Goal: Task Accomplishment & Management: Complete application form

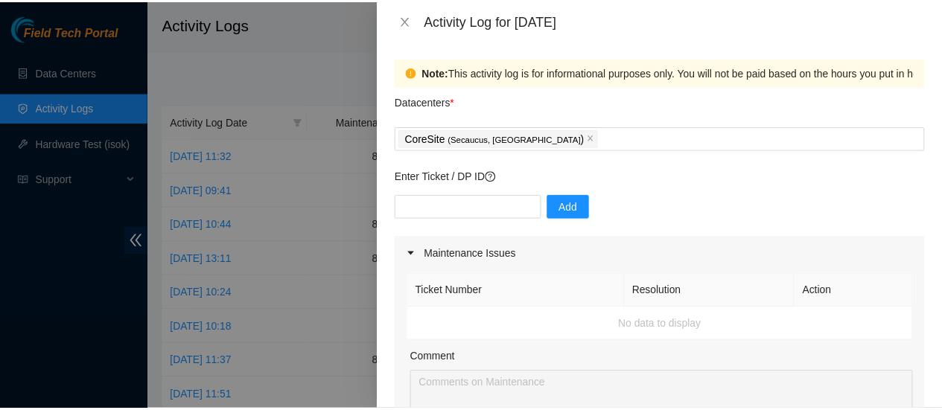
scroll to position [387, 0]
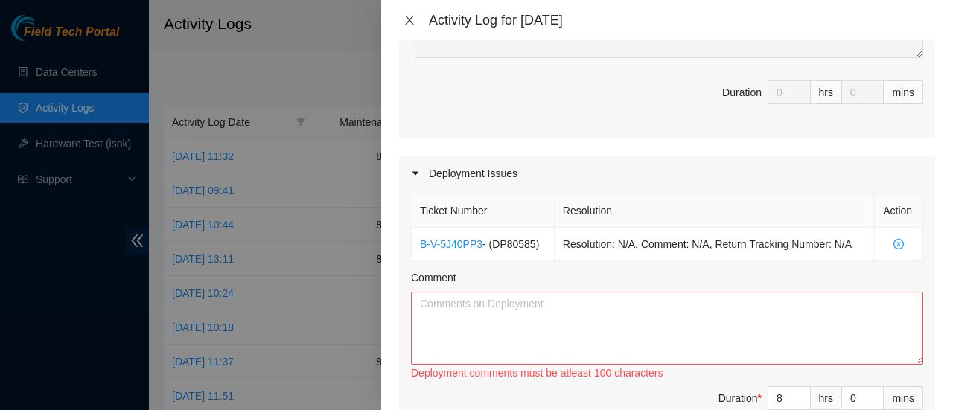
click at [408, 22] on icon "close" at bounding box center [409, 20] width 8 height 9
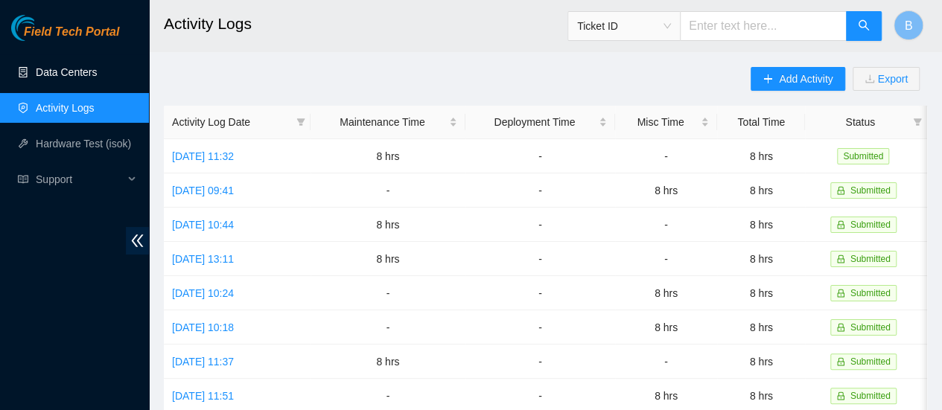
click at [65, 75] on link "Data Centers" at bounding box center [66, 72] width 61 height 12
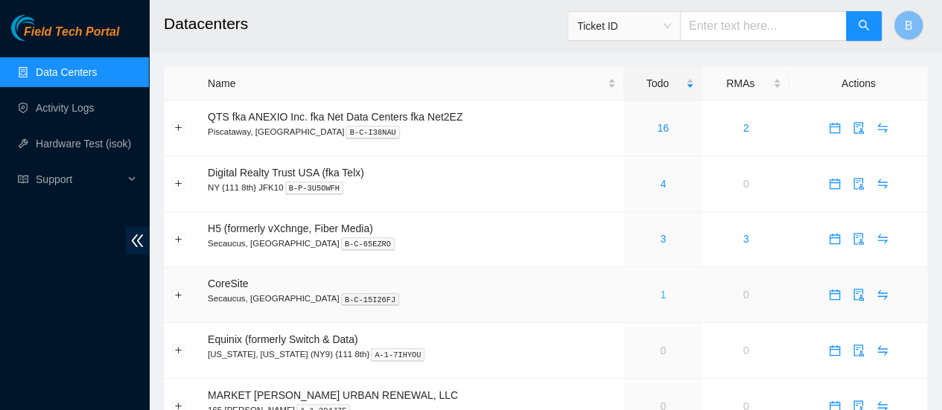
click at [664, 298] on link "1" at bounding box center [662, 295] width 6 height 12
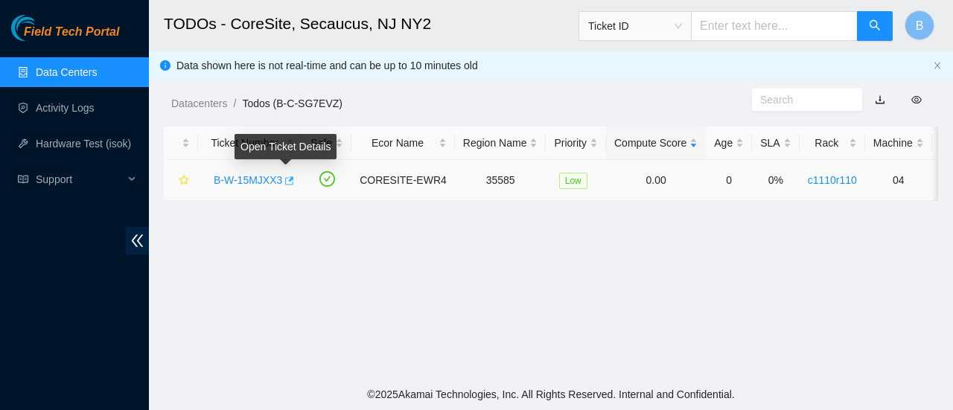
click at [287, 179] on icon "button" at bounding box center [289, 180] width 9 height 8
click at [71, 71] on link "Data Centers" at bounding box center [66, 72] width 61 height 12
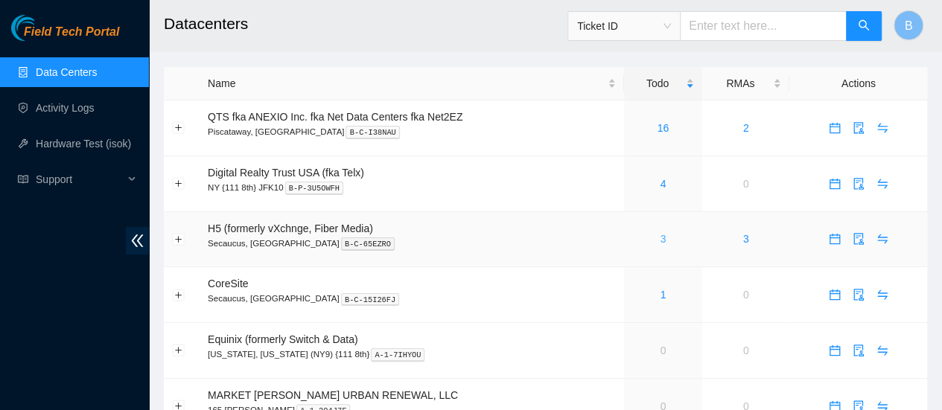
click at [662, 243] on link "3" at bounding box center [662, 239] width 6 height 12
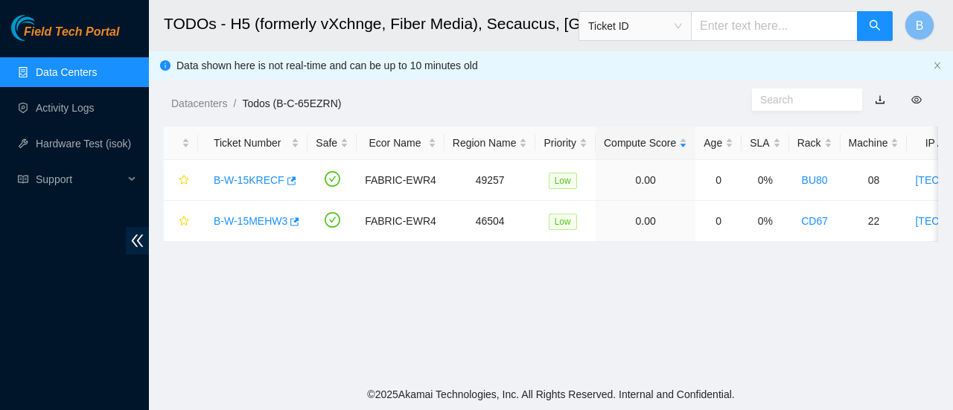
click at [64, 72] on link "Data Centers" at bounding box center [66, 72] width 61 height 12
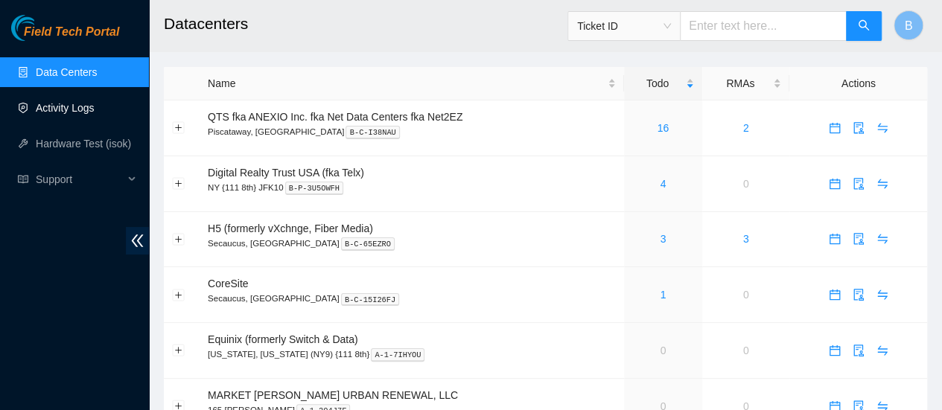
click at [77, 106] on link "Activity Logs" at bounding box center [65, 108] width 59 height 12
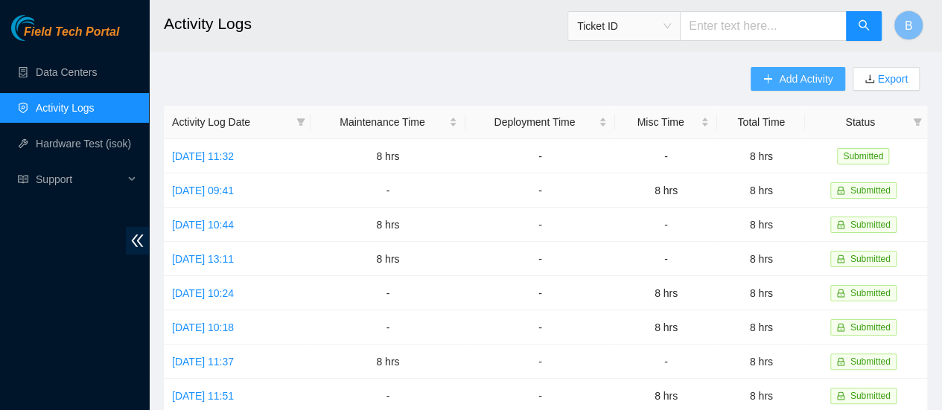
click at [804, 83] on span "Add Activity" at bounding box center [806, 79] width 54 height 16
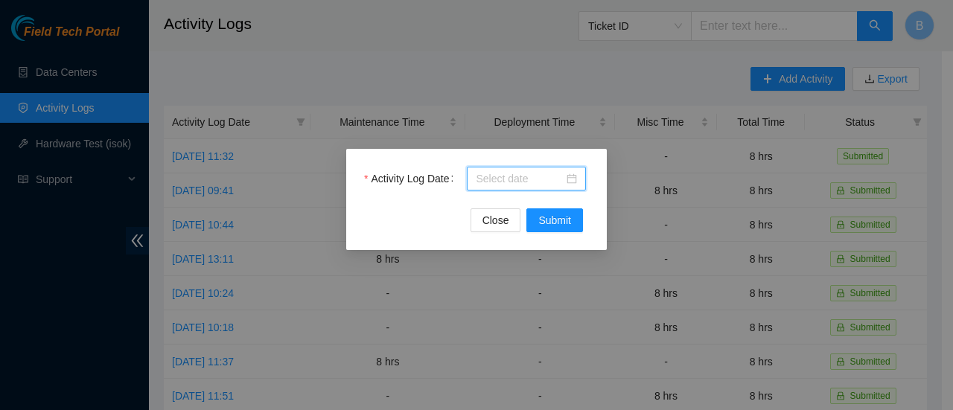
click at [534, 175] on body "Field Tech Portal Data Centers Activity Logs Hardware Test (isok) Support Activ…" at bounding box center [471, 205] width 942 height 410
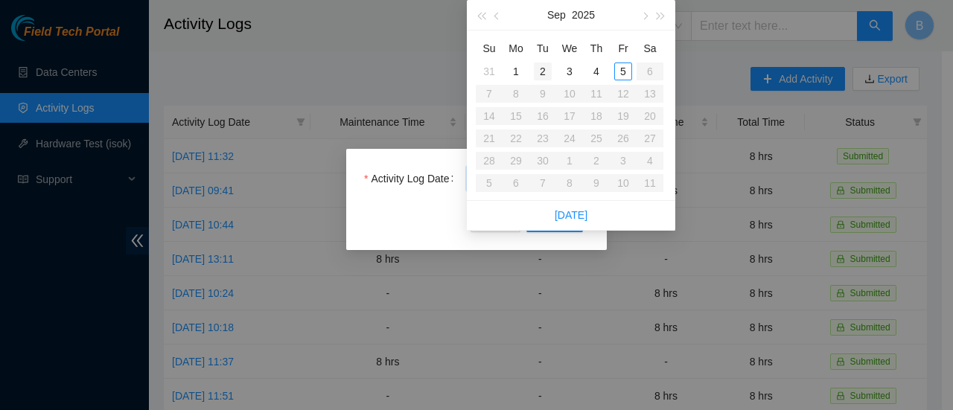
type input "2025-09-02"
click at [545, 71] on div "2" at bounding box center [543, 72] width 18 height 18
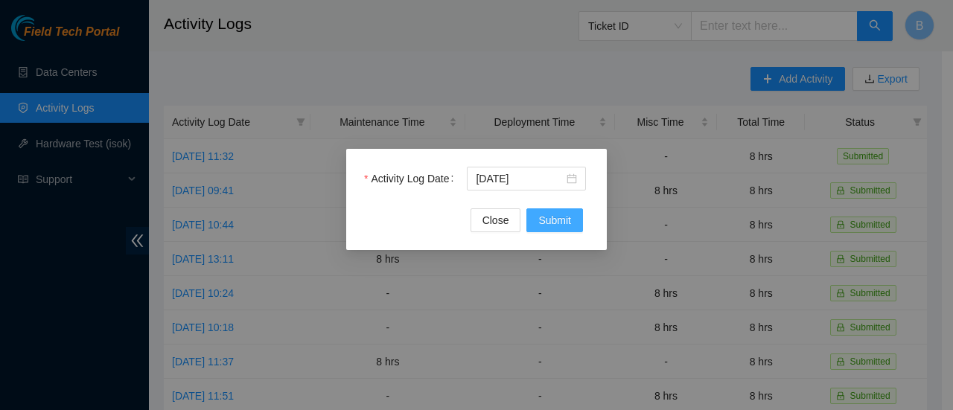
click at [564, 224] on span "Submit" at bounding box center [554, 220] width 33 height 16
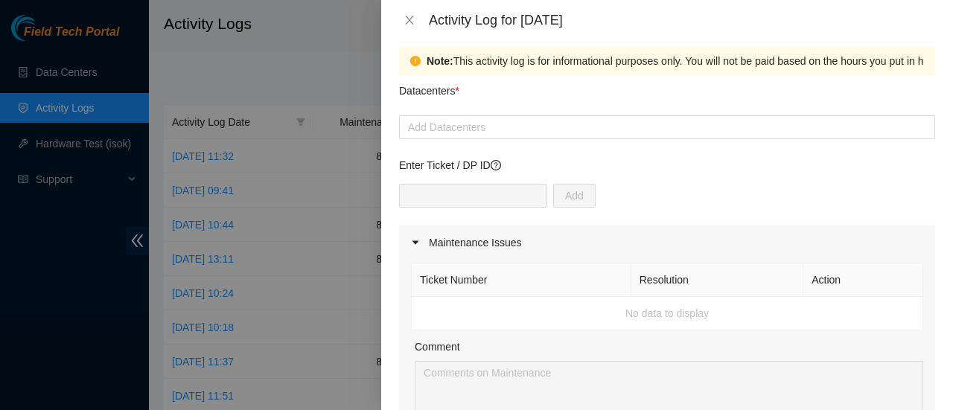
scroll to position [9, 0]
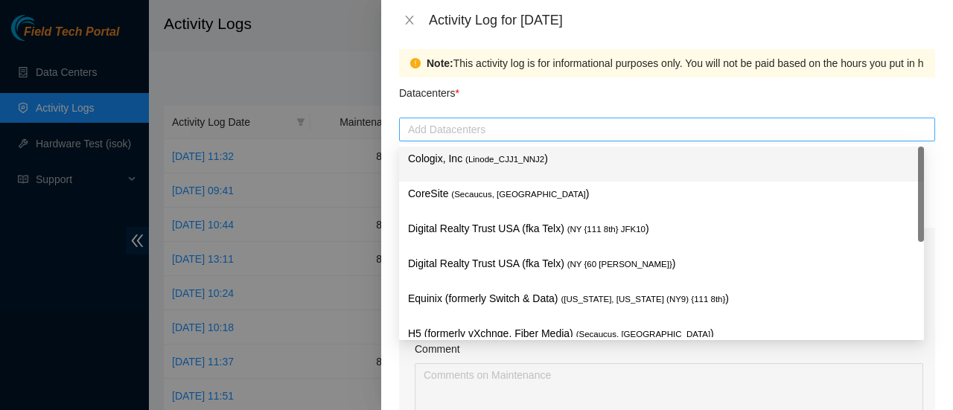
click at [488, 132] on div at bounding box center [667, 130] width 528 height 18
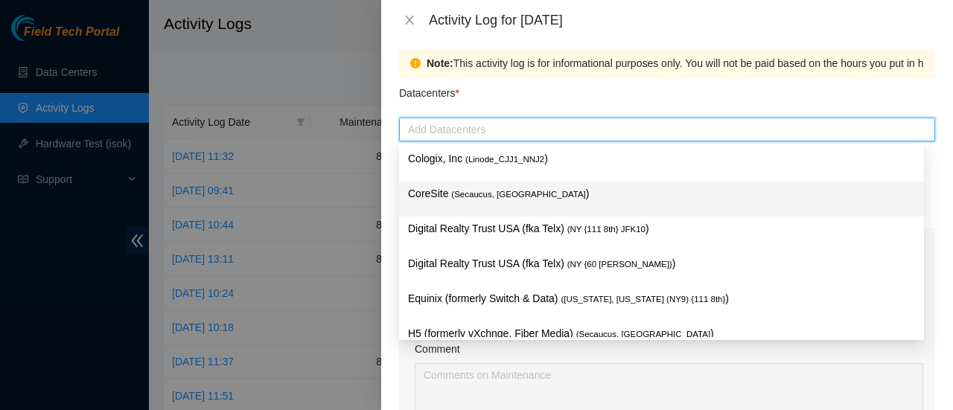
click at [457, 190] on span "( Secaucus, NJ NY2" at bounding box center [518, 194] width 134 height 9
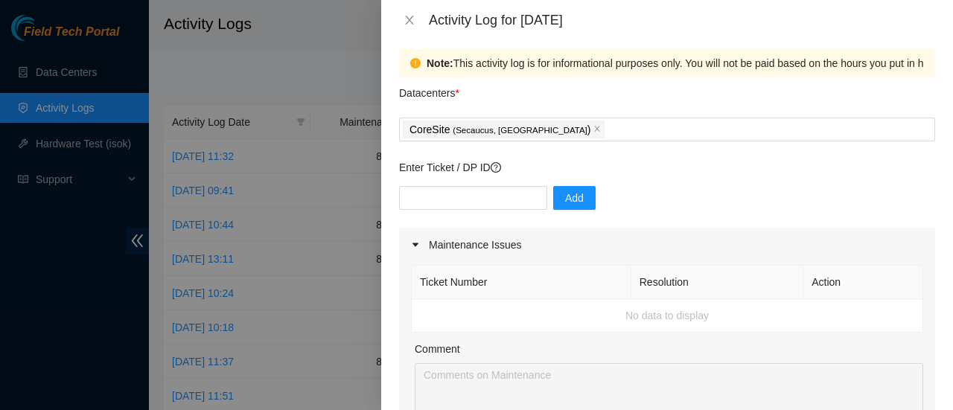
click at [600, 86] on div "Datacenters *" at bounding box center [667, 97] width 536 height 40
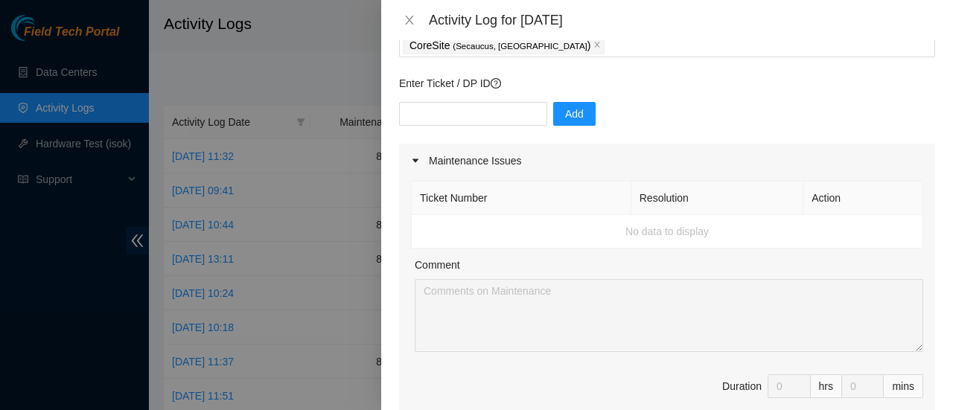
scroll to position [94, 0]
click at [420, 160] on div at bounding box center [420, 160] width 18 height 16
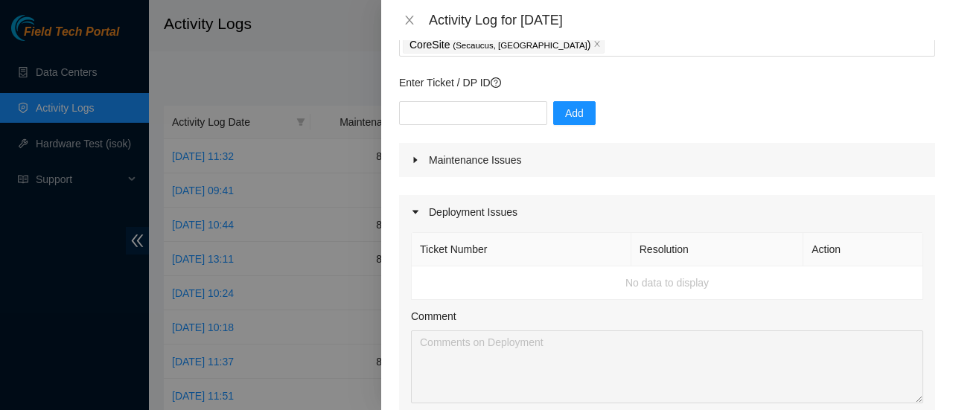
click at [420, 160] on div at bounding box center [420, 160] width 18 height 16
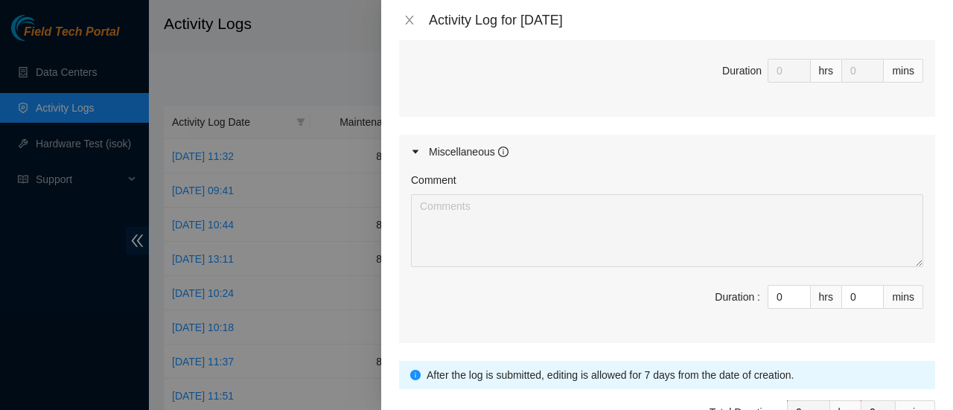
scroll to position [716, 0]
click at [773, 289] on input "0" at bounding box center [789, 295] width 42 height 22
type input "8"
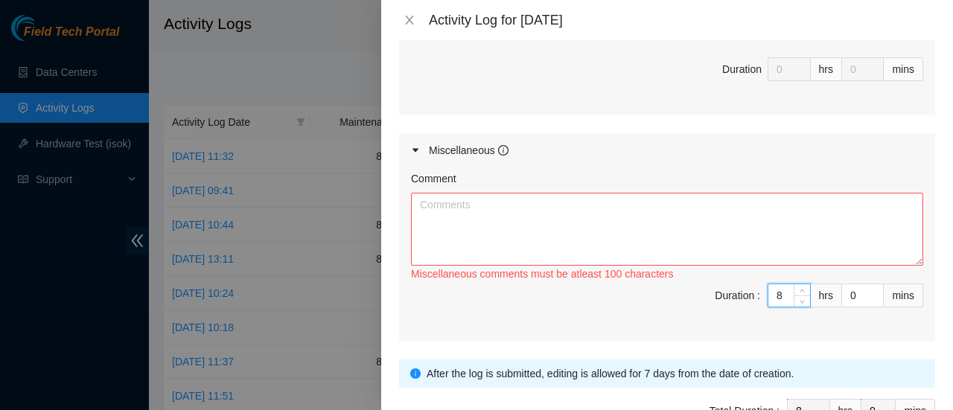
type input "8"
click at [548, 227] on textarea "Comment" at bounding box center [667, 229] width 512 height 73
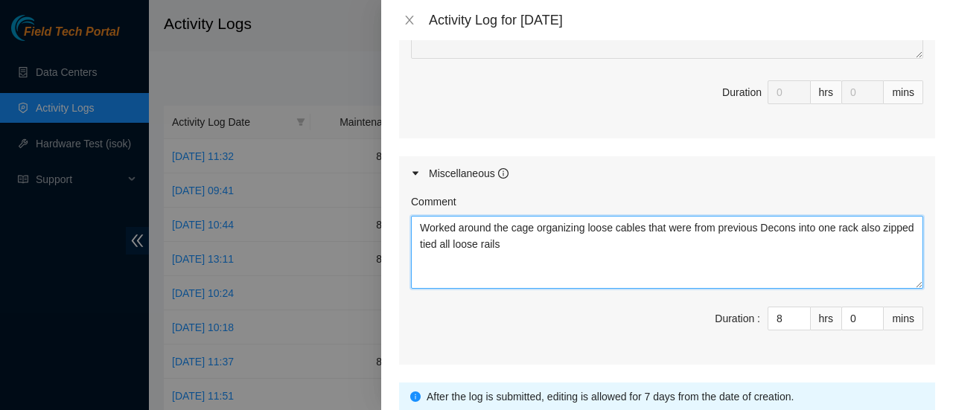
scroll to position [805, 0]
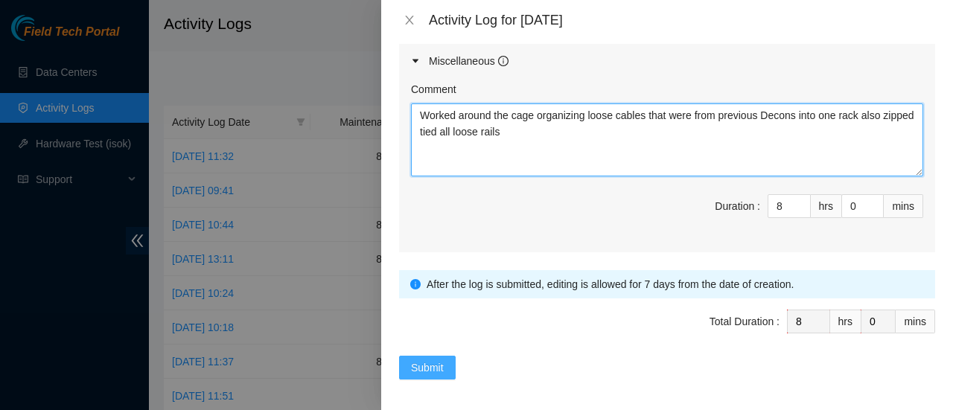
type textarea "Worked around the cage organizing loose cables that were from previous Decons i…"
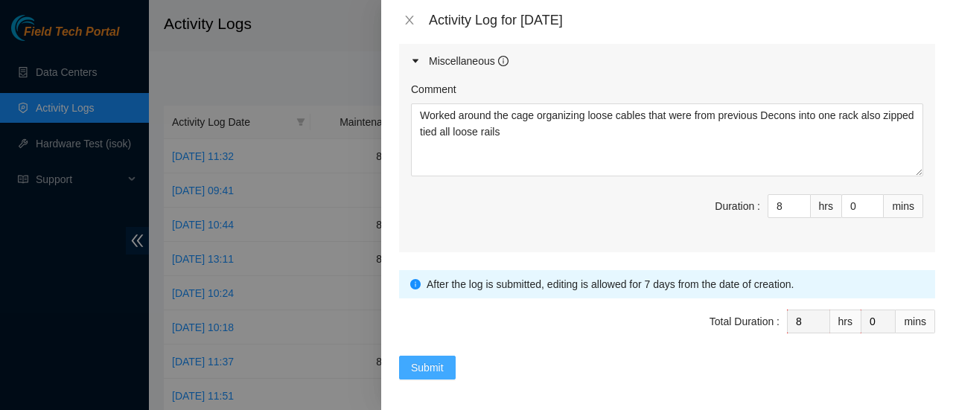
click at [424, 365] on span "Submit" at bounding box center [427, 367] width 33 height 16
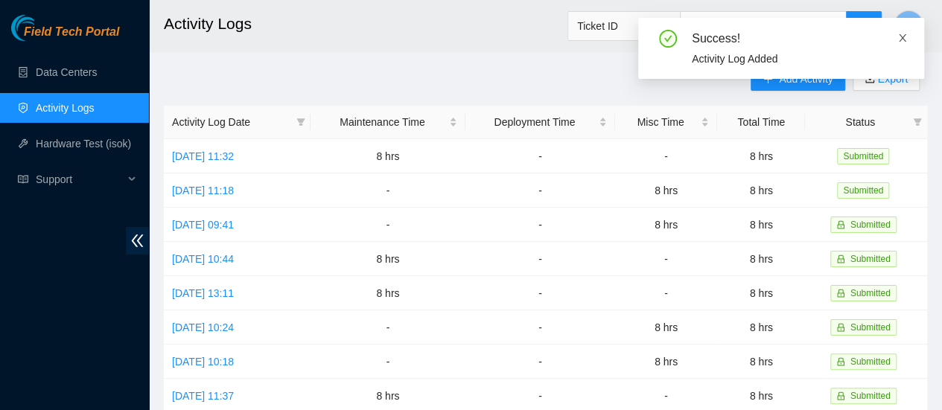
click at [905, 40] on icon "close" at bounding box center [902, 38] width 10 height 10
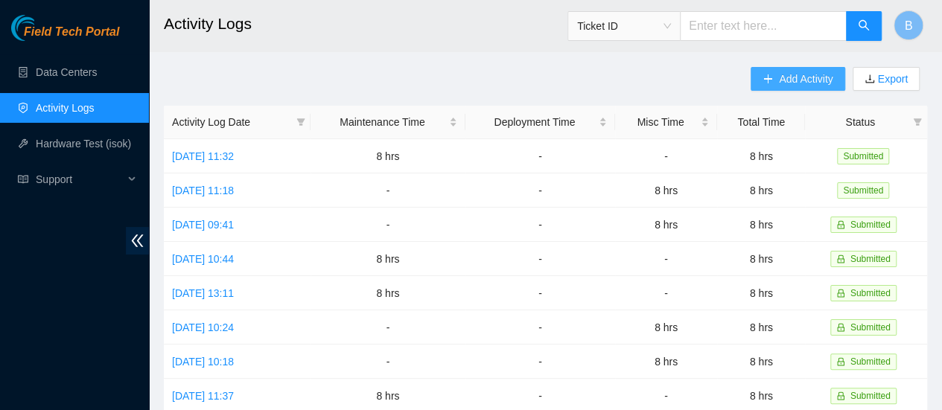
click at [804, 80] on span "Add Activity" at bounding box center [806, 79] width 54 height 16
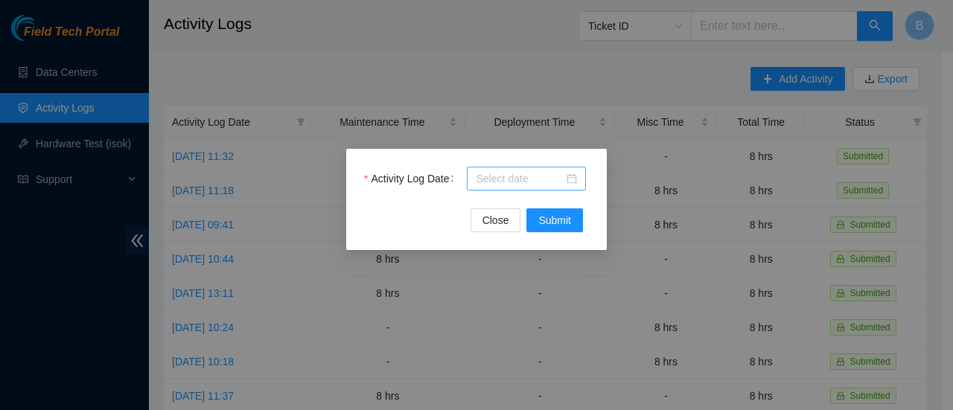
click at [515, 177] on body "Field Tech Portal Data Centers Activity Logs Hardware Test (isok) Support Activ…" at bounding box center [471, 205] width 942 height 410
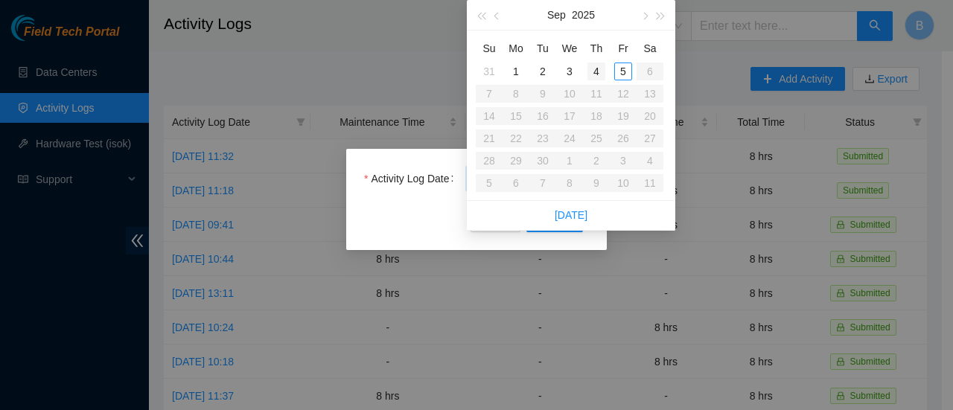
type input "2025-09-04"
click at [597, 72] on div "4" at bounding box center [596, 72] width 18 height 18
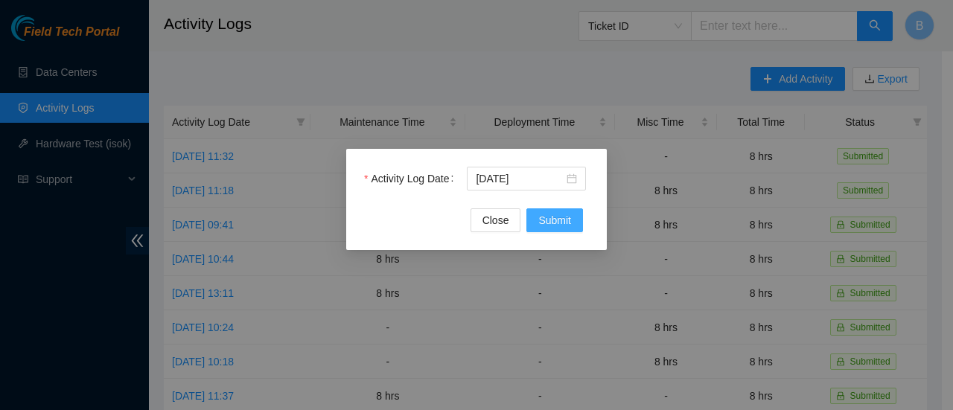
click at [563, 223] on span "Submit" at bounding box center [554, 220] width 33 height 16
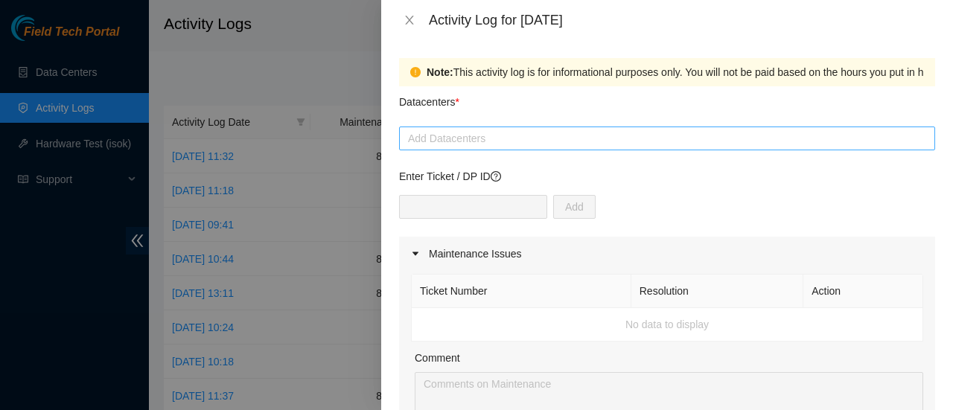
click at [487, 141] on div at bounding box center [667, 139] width 528 height 18
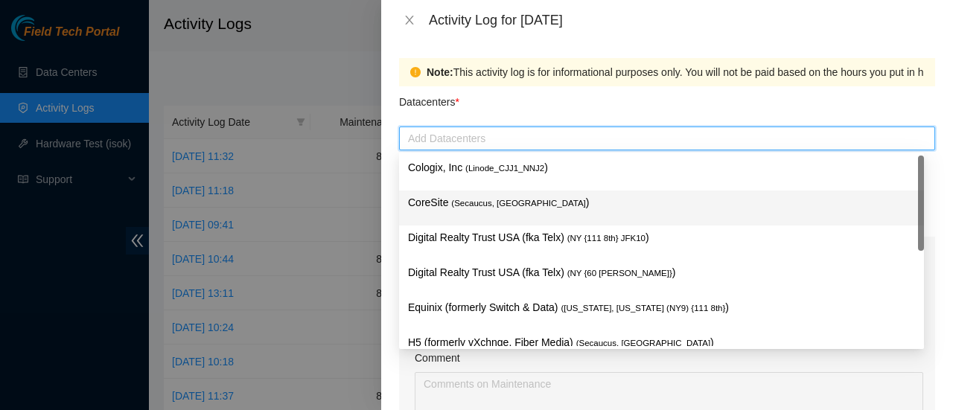
click at [487, 202] on span "( Secaucus, NJ NY2" at bounding box center [518, 203] width 134 height 9
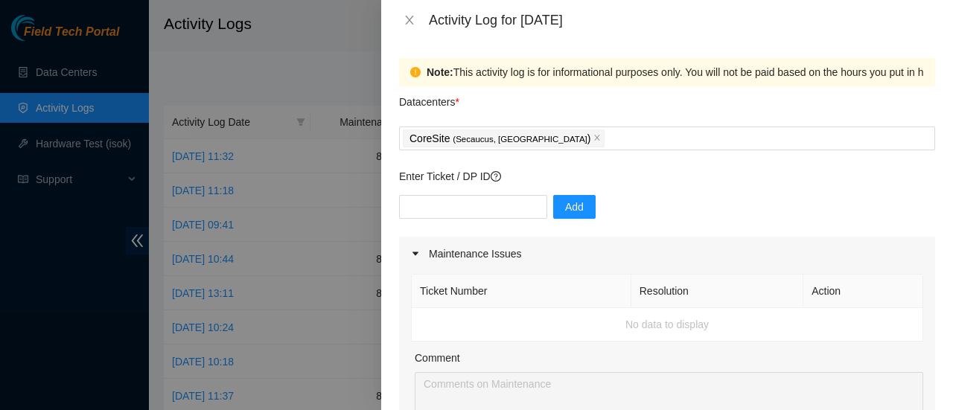
click at [348, 63] on div at bounding box center [476, 205] width 953 height 410
click at [472, 208] on input "text" at bounding box center [473, 207] width 148 height 24
paste input "B-V-5J40PP3"
type input "B-V-5J40PP3"
click at [565, 209] on span "Add" at bounding box center [574, 207] width 19 height 16
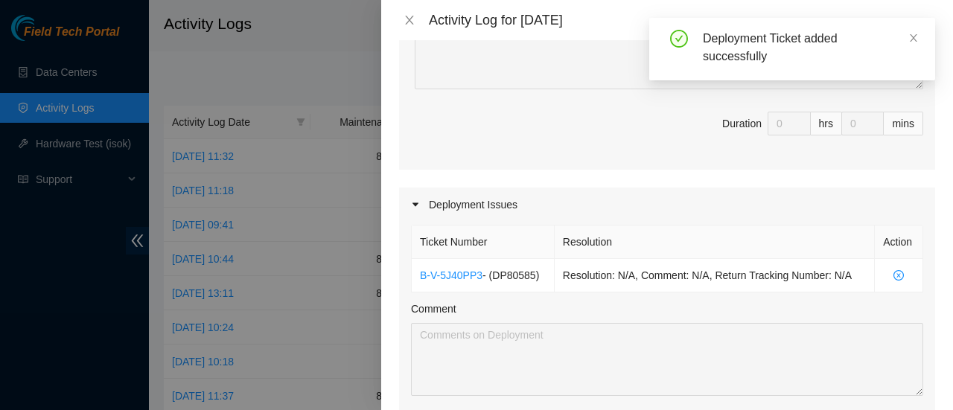
scroll to position [480, 0]
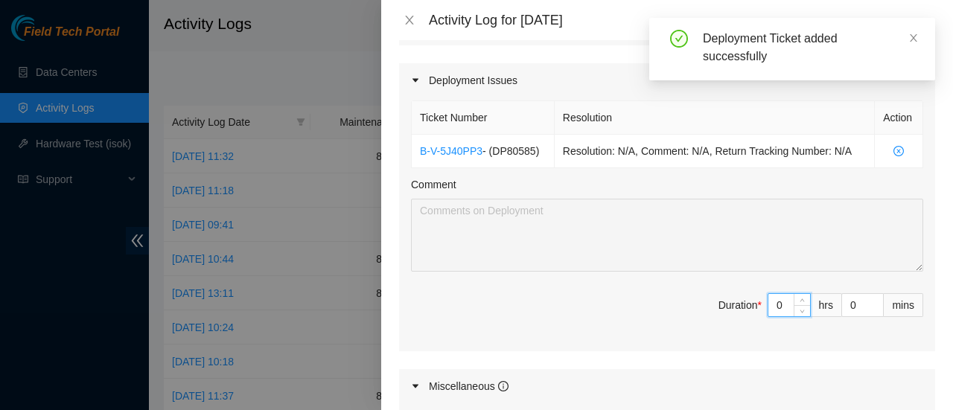
click at [773, 304] on input "0" at bounding box center [789, 305] width 42 height 22
type input "8"
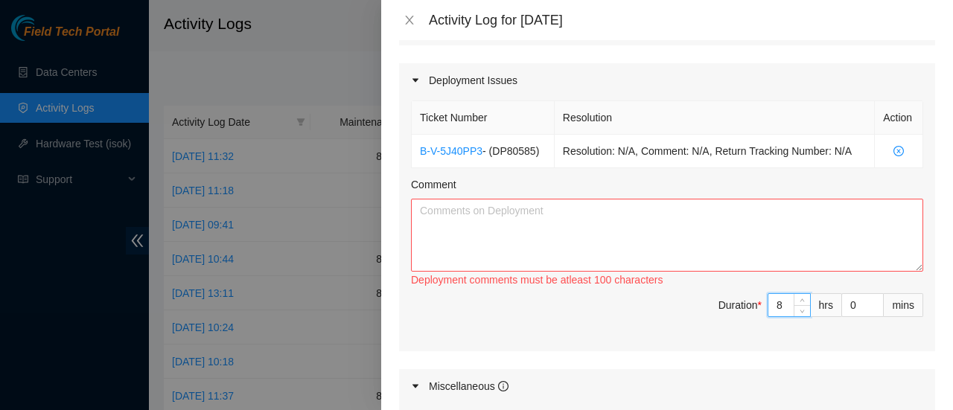
type input "8"
click at [540, 202] on textarea "Comment" at bounding box center [667, 235] width 512 height 73
paste textarea "B-V-5J40PP3"
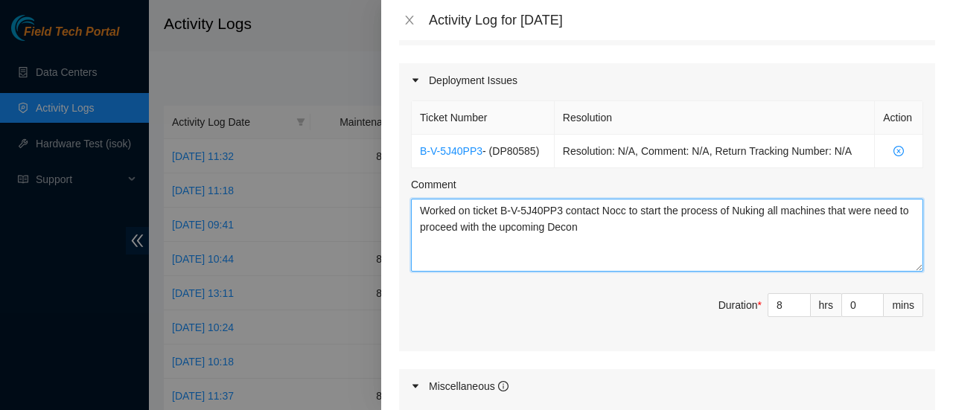
click at [619, 206] on textarea "Worked on ticket B-V-5J40PP3 contact Nocc to start the process of Nuking all ma…" at bounding box center [667, 235] width 512 height 73
click at [625, 213] on textarea "Worked on ticket B-V-5J40PP3 contact Nocc to start the process of Nuking all ma…" at bounding box center [667, 235] width 512 height 73
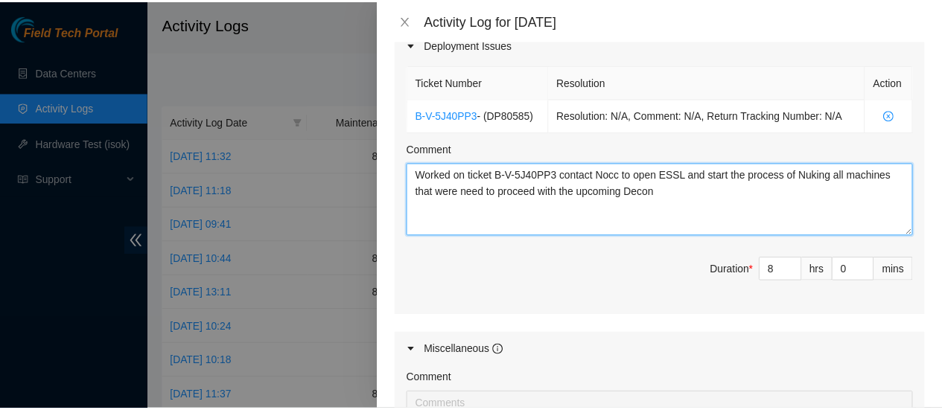
scroll to position [805, 0]
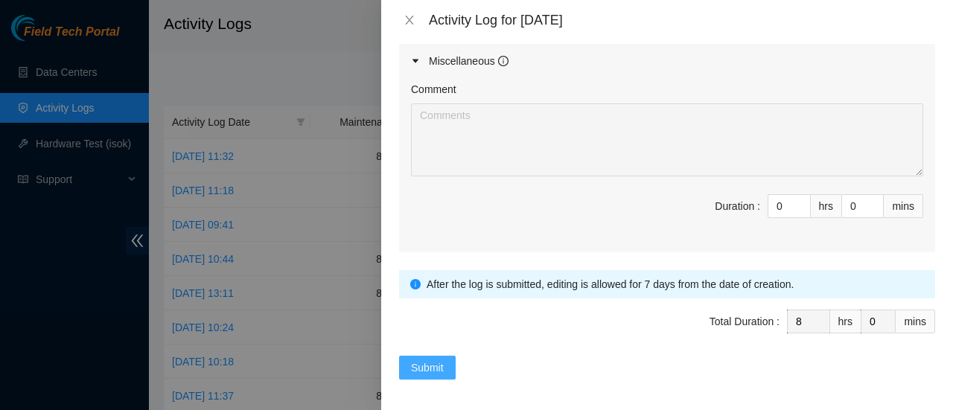
type textarea "Worked on ticket B-V-5J40PP3 contact Nocc to open ESSL and start the process of…"
click at [429, 362] on span "Submit" at bounding box center [427, 367] width 33 height 16
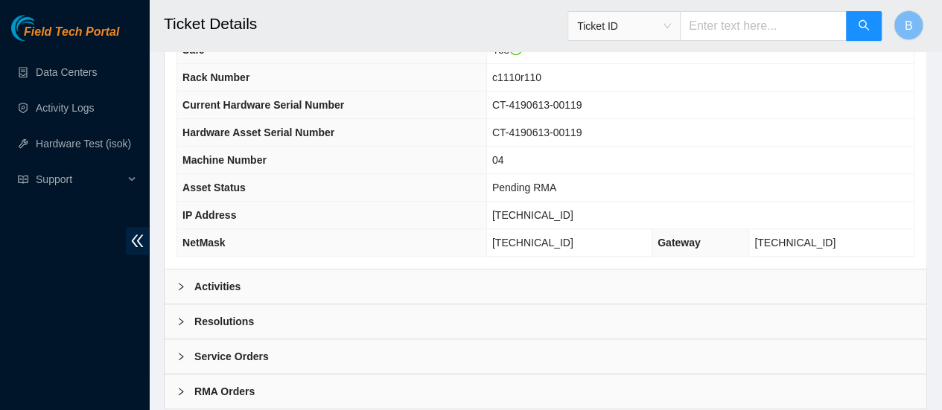
scroll to position [545, 0]
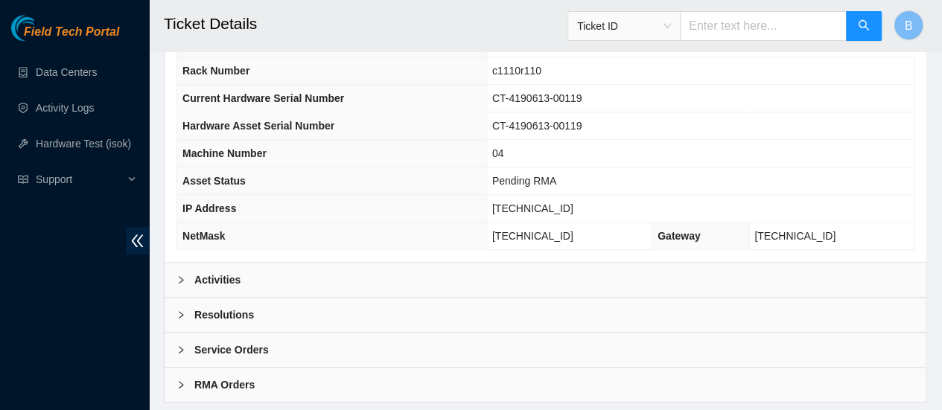
click at [219, 277] on b "Activities" at bounding box center [217, 280] width 46 height 16
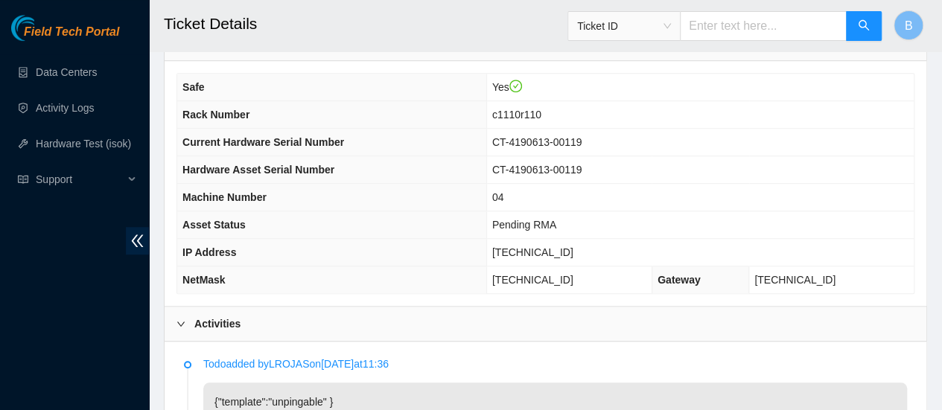
scroll to position [502, 0]
click at [64, 68] on link "Data Centers" at bounding box center [66, 72] width 61 height 12
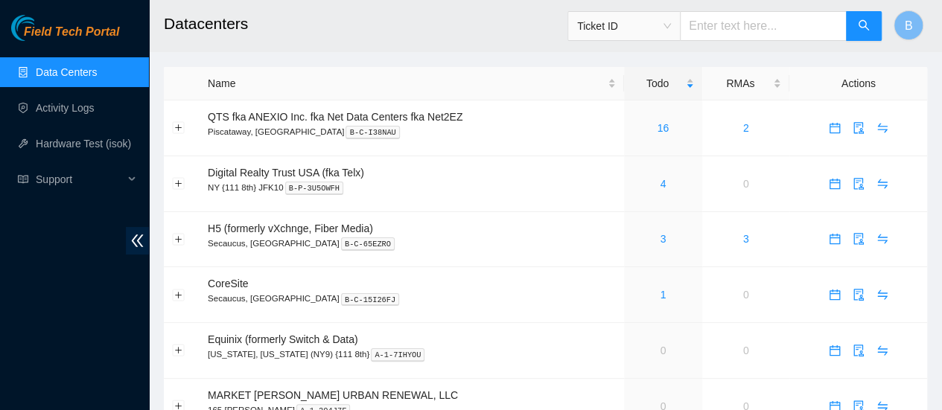
click at [74, 66] on link "Data Centers" at bounding box center [66, 72] width 61 height 12
click at [661, 298] on link "1" at bounding box center [662, 295] width 6 height 12
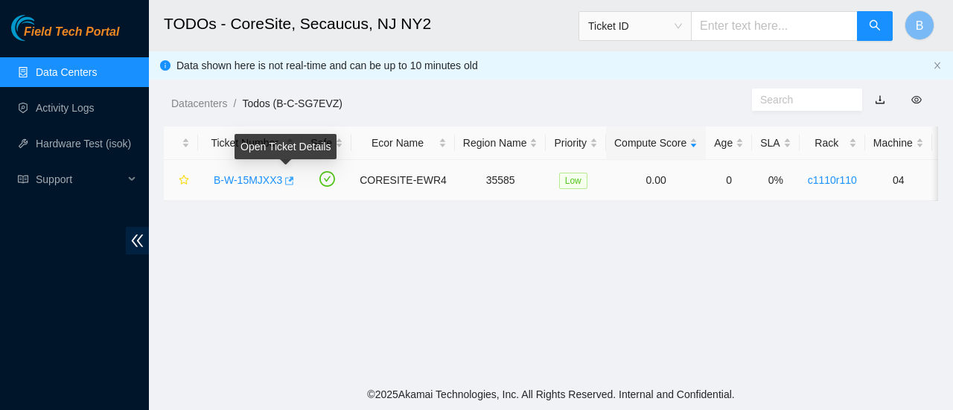
click at [284, 178] on icon "button" at bounding box center [288, 181] width 10 height 10
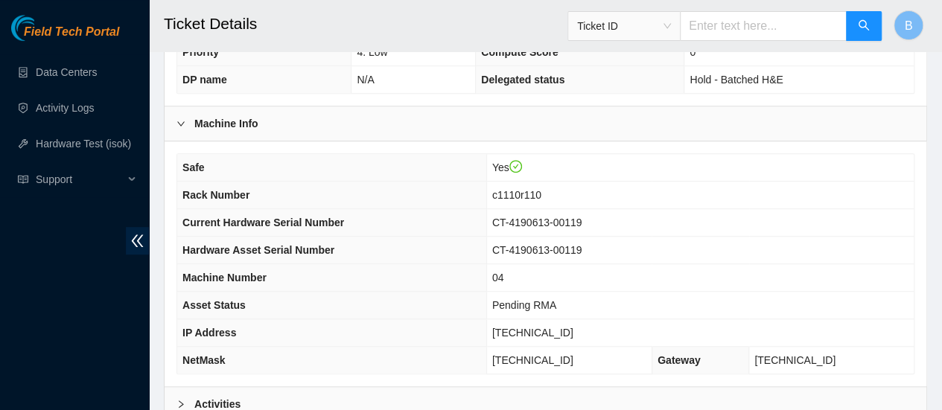
scroll to position [575, 0]
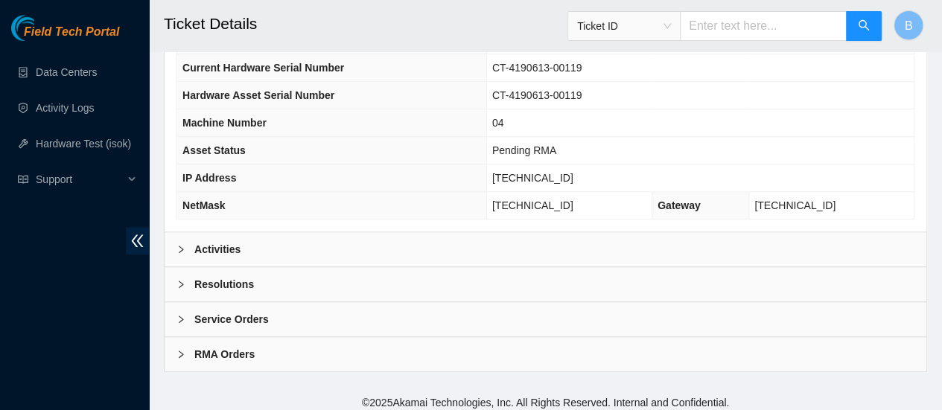
click at [183, 241] on div at bounding box center [185, 249] width 18 height 16
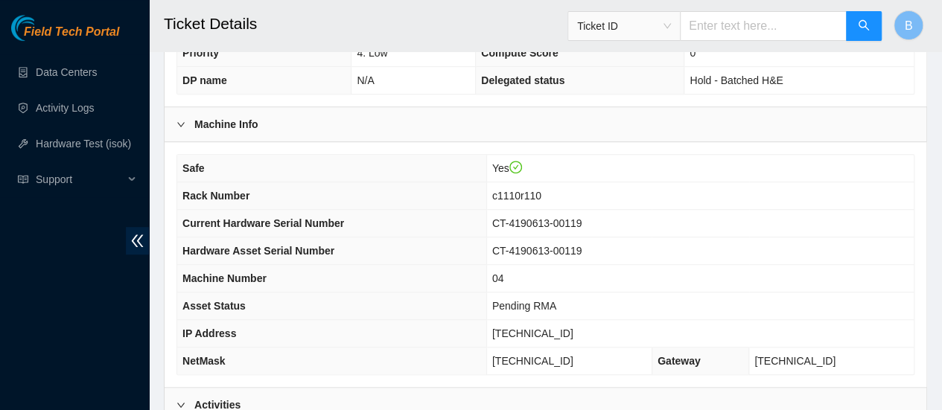
scroll to position [418, 0]
